Goal: Find specific page/section: Find specific page/section

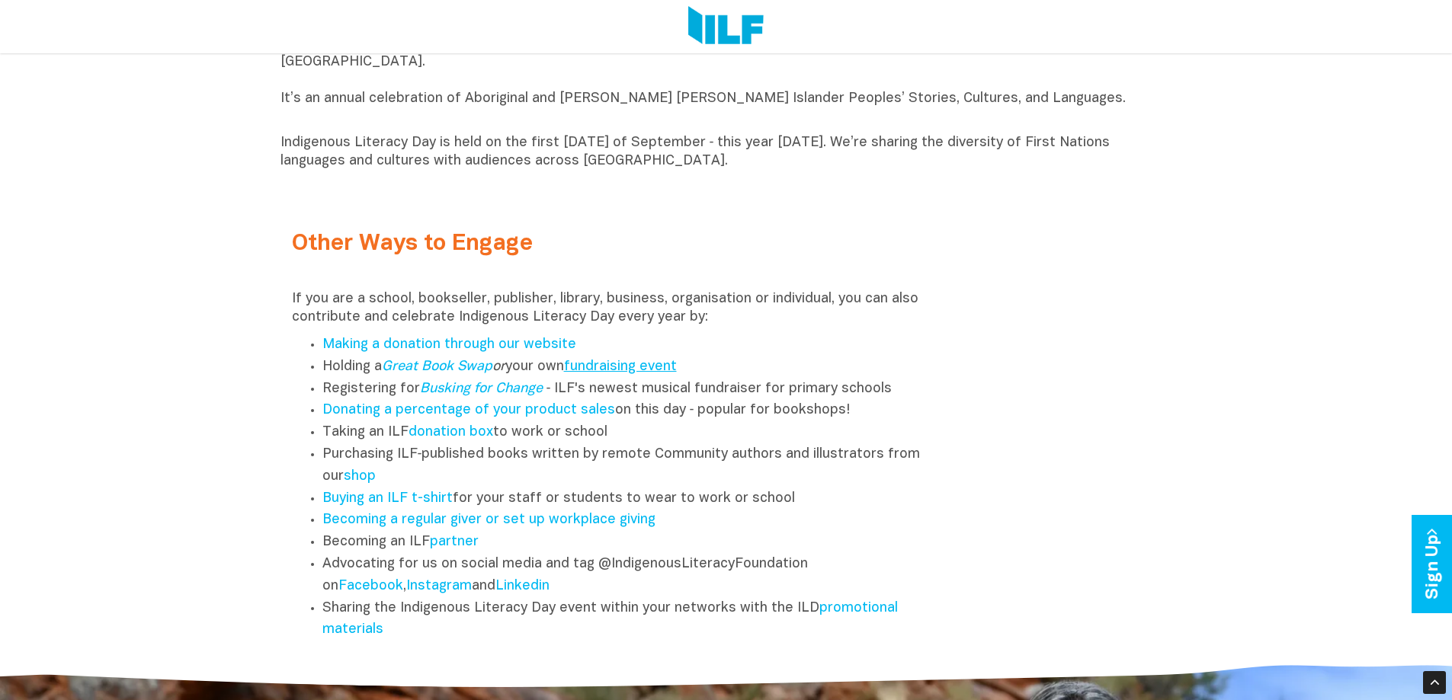
scroll to position [1905, 0]
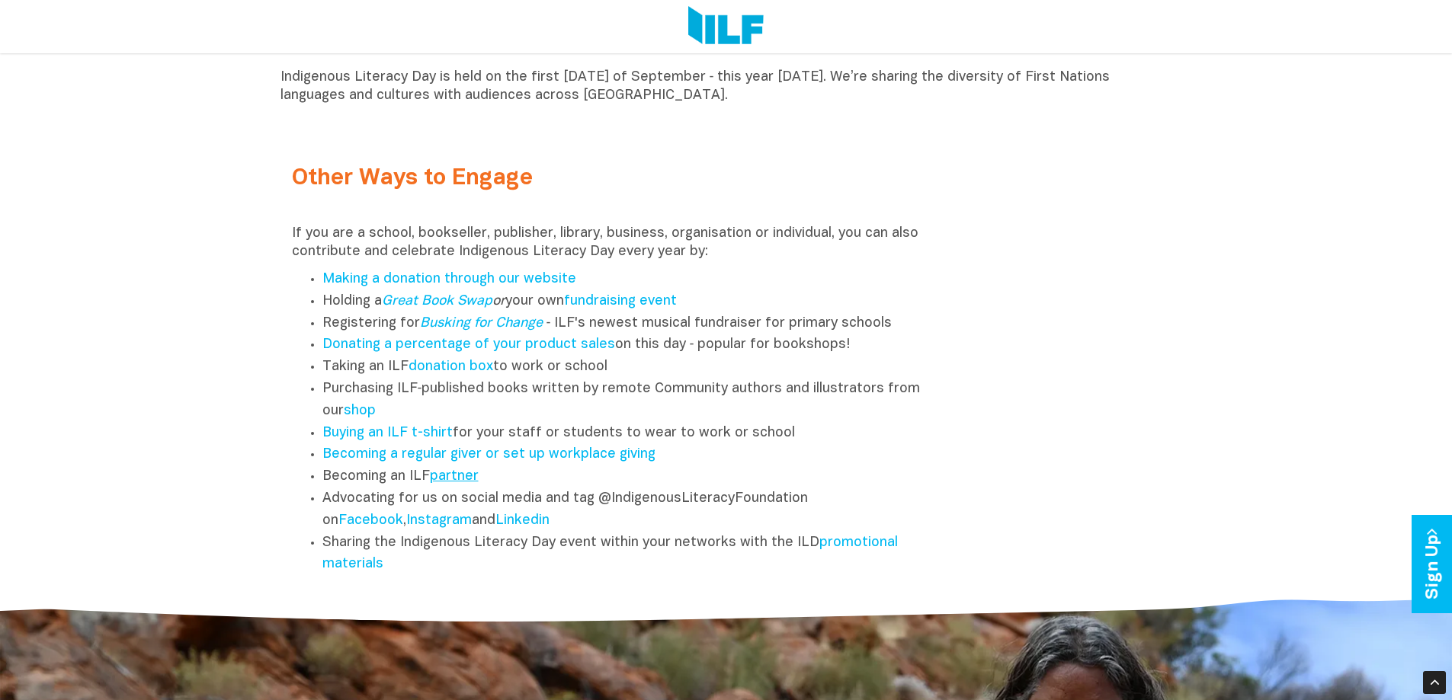
click at [438, 480] on link "partner" at bounding box center [454, 476] width 49 height 13
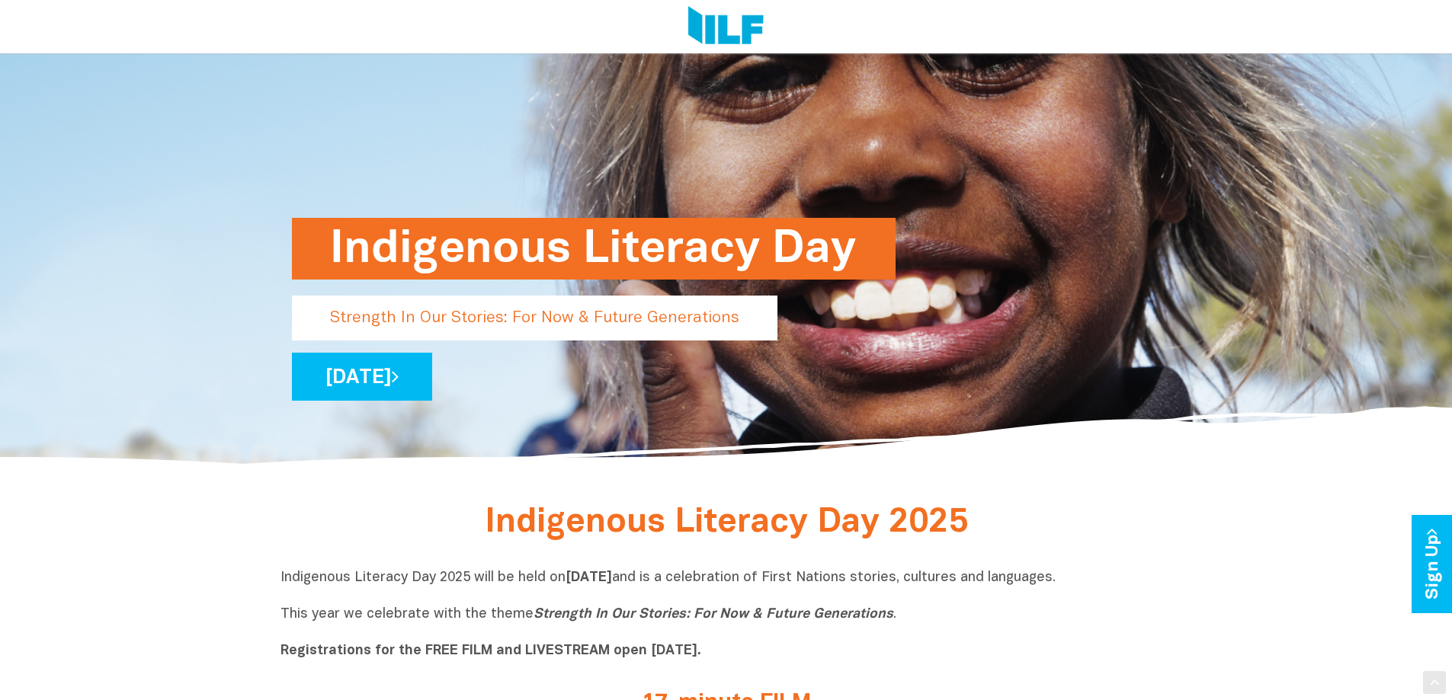
scroll to position [381, 0]
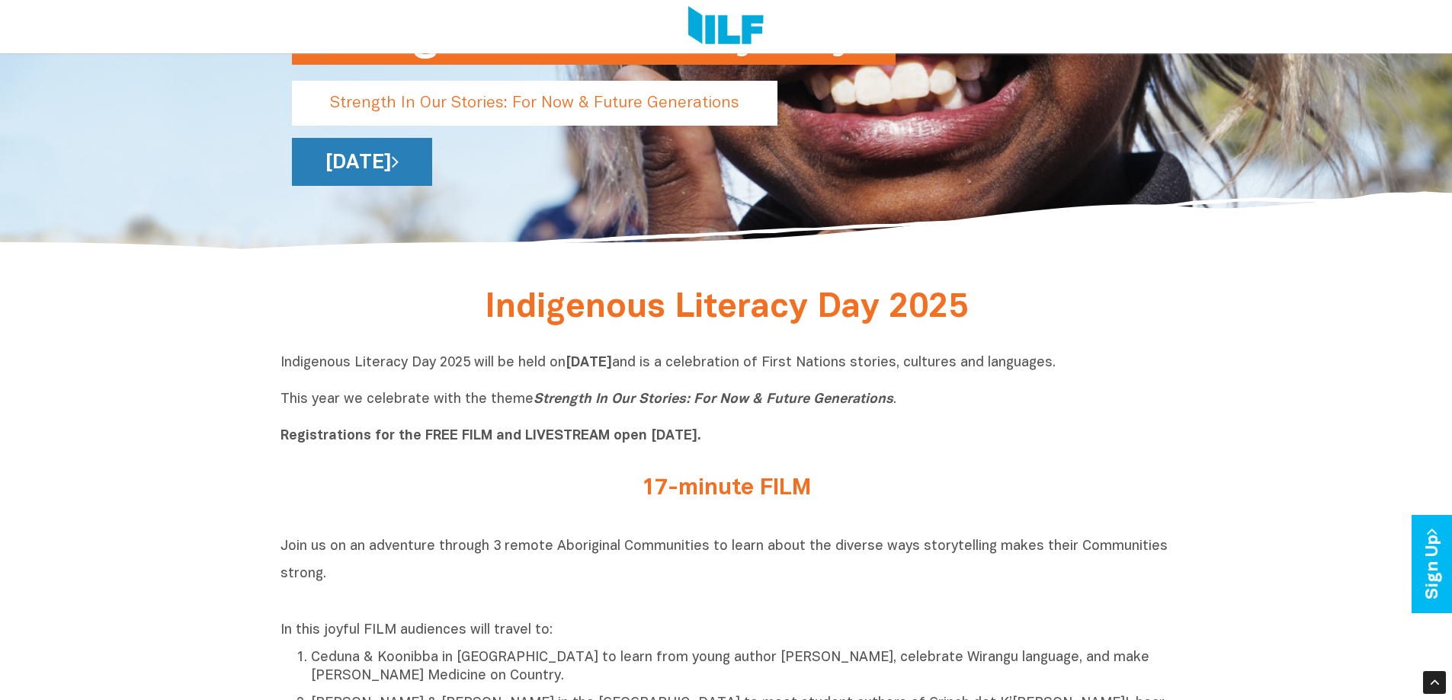
click at [432, 168] on link "[DATE]" at bounding box center [362, 162] width 140 height 48
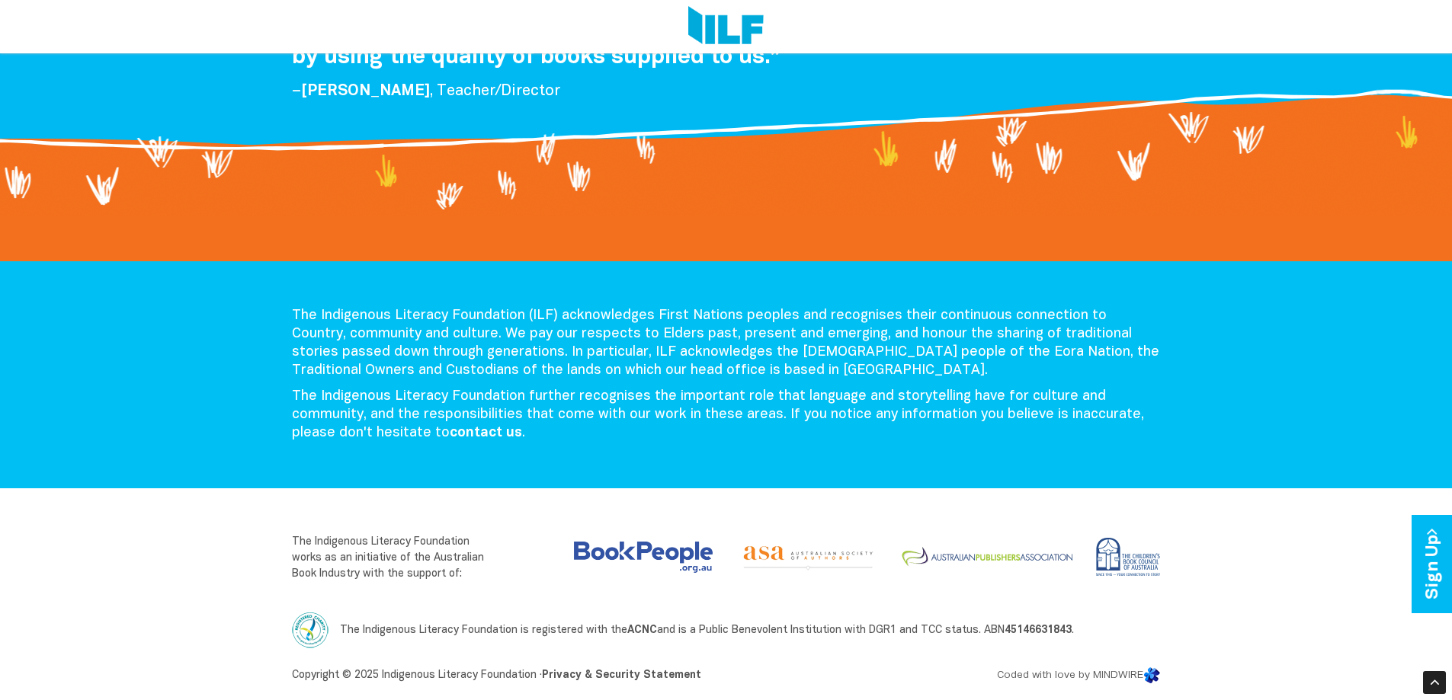
scroll to position [3145, 0]
